Goal: Information Seeking & Learning: Learn about a topic

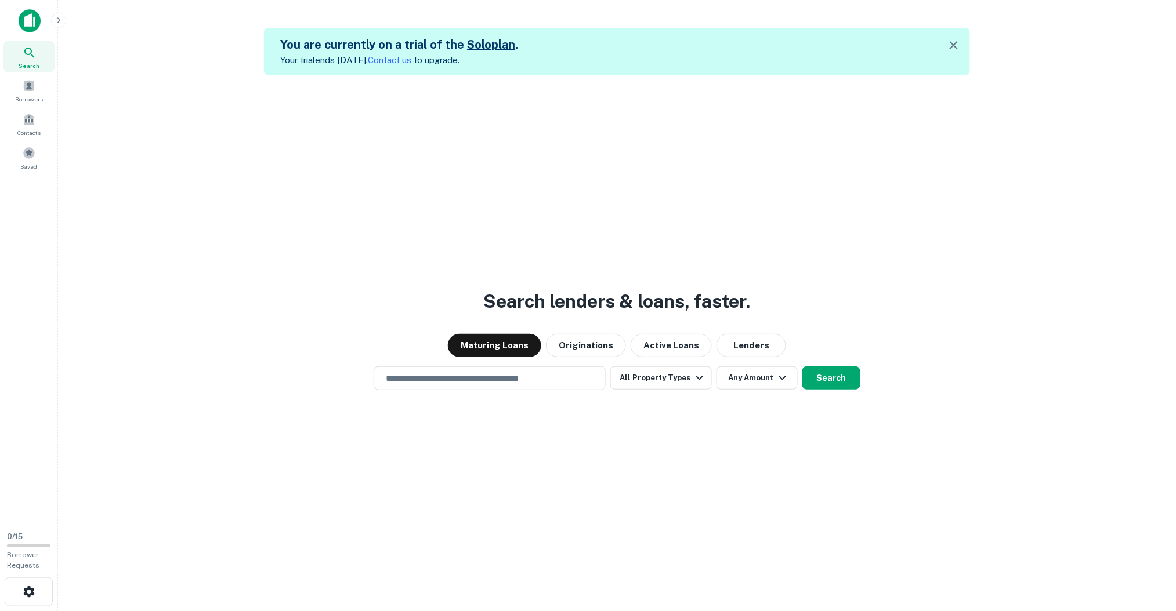
click at [432, 393] on div "Search lenders & loans, faster. Maturing Loans Originations Active Loans Lender…" at bounding box center [616, 380] width 1099 height 611
click at [423, 381] on input "text" at bounding box center [490, 378] width 222 height 13
type input "**********"
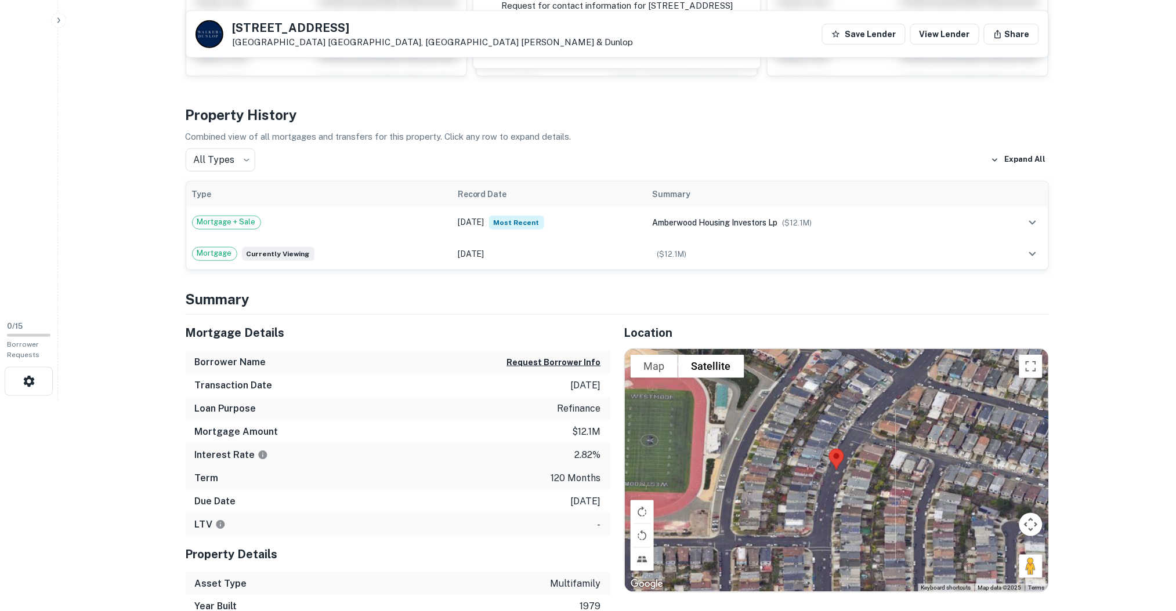
scroll to position [154, 0]
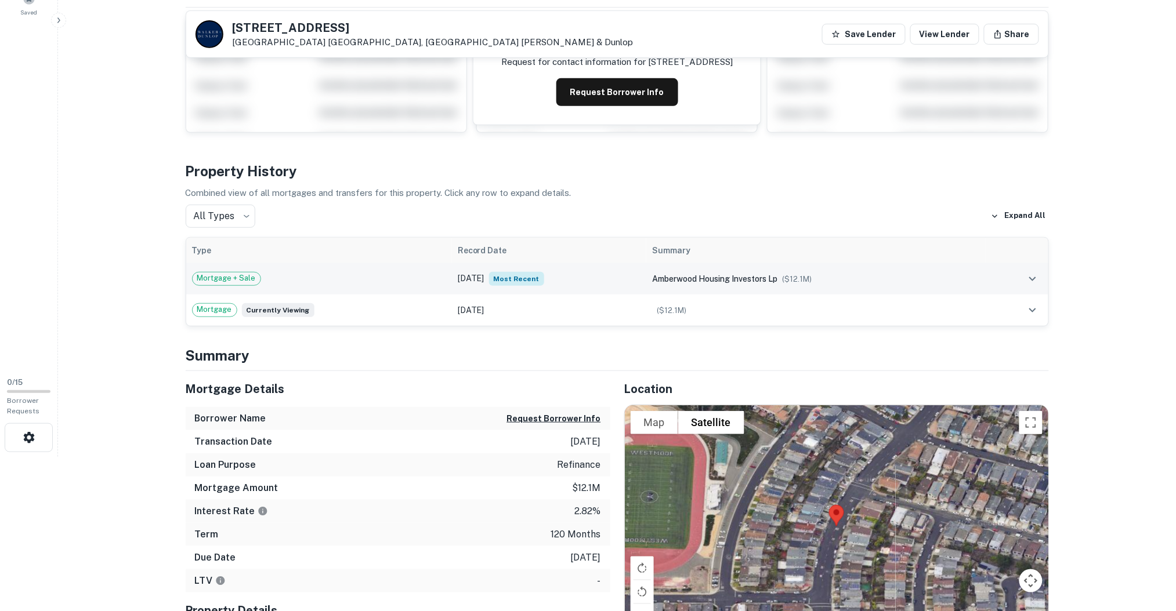
click at [452, 275] on td "[DATE] Most Recent" at bounding box center [549, 278] width 194 height 31
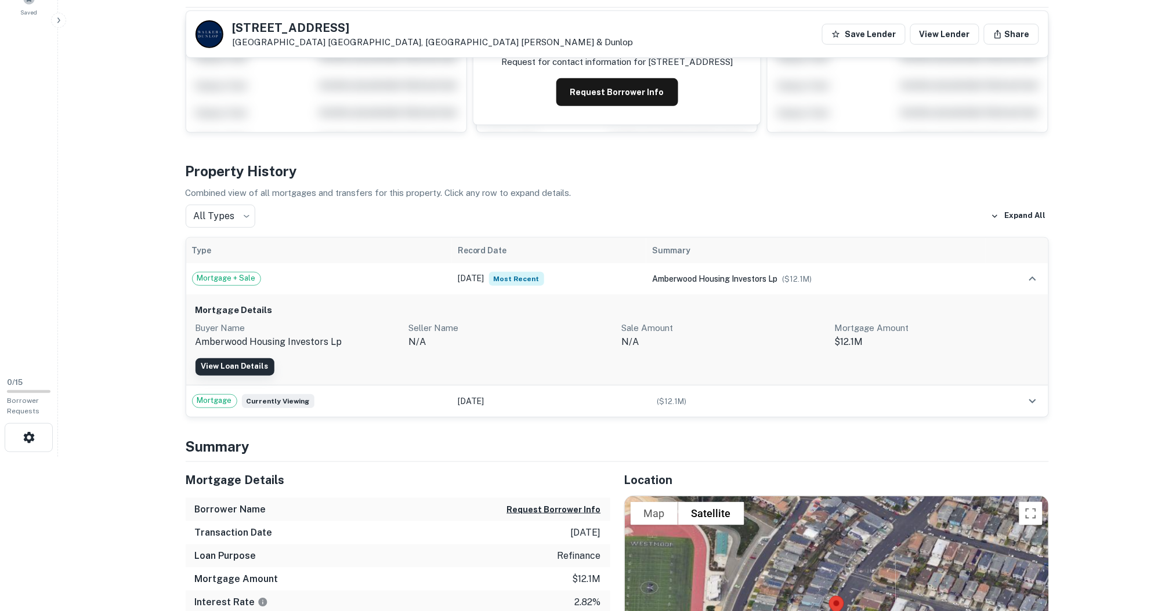
click at [233, 368] on link "View Loan Details" at bounding box center [234, 366] width 79 height 17
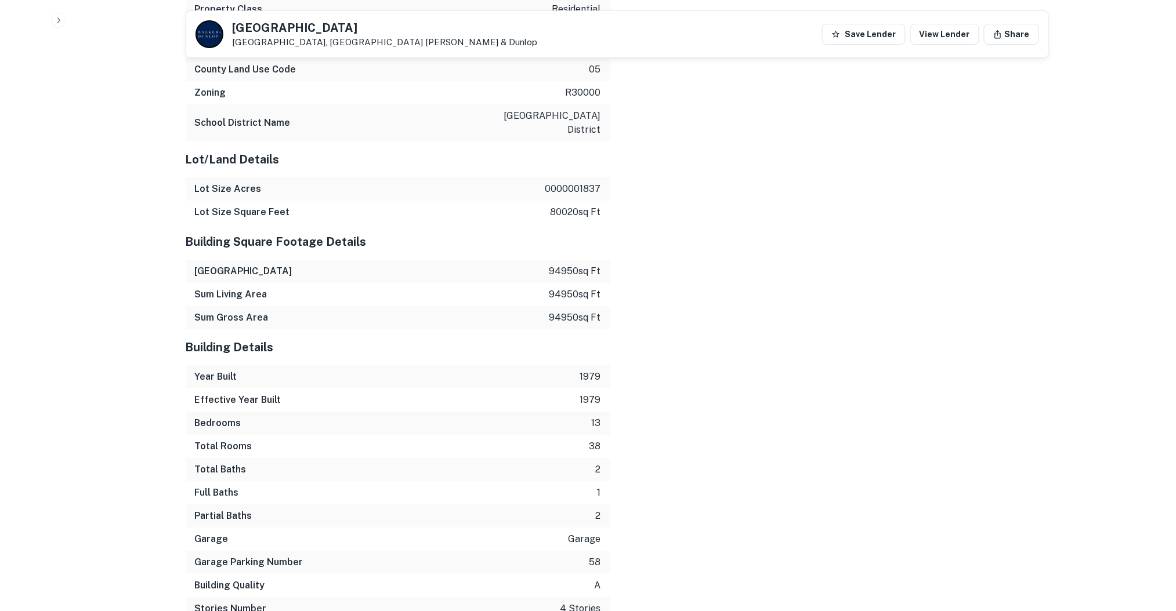
scroll to position [1624, 0]
